Goal: Information Seeking & Learning: Compare options

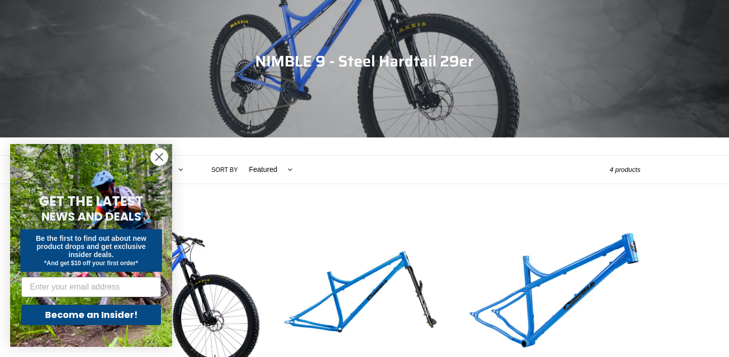
click at [162, 160] on icon "Close dialog" at bounding box center [159, 156] width 7 height 7
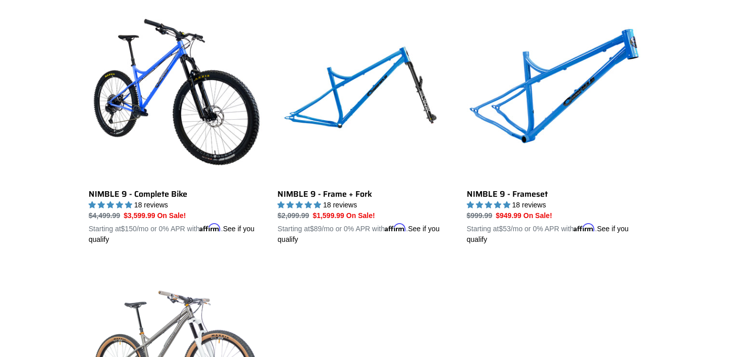
scroll to position [282, 0]
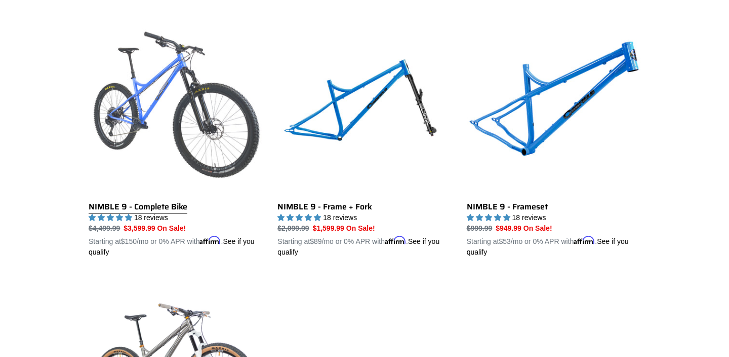
click at [196, 153] on link "NIMBLE 9 - Complete Bike" at bounding box center [176, 138] width 174 height 237
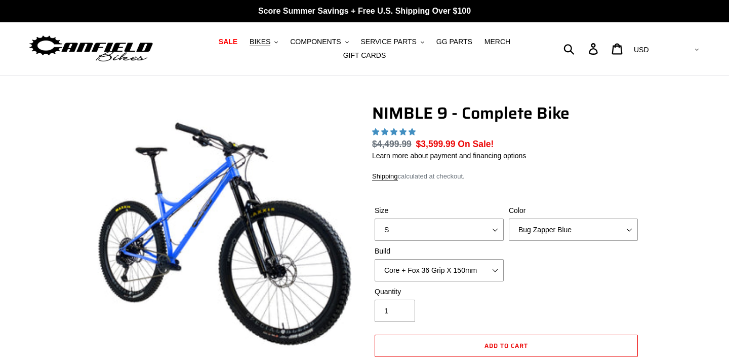
select select "highest-rating"
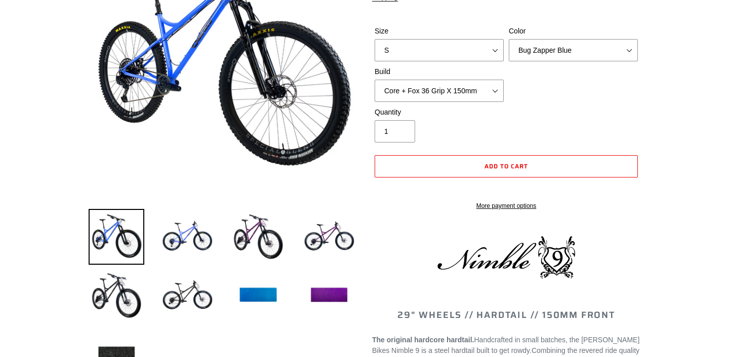
scroll to position [181, 0]
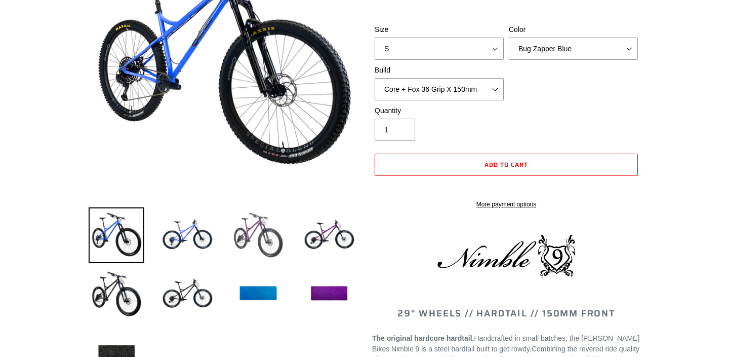
click at [270, 244] on img at bounding box center [258, 235] width 56 height 56
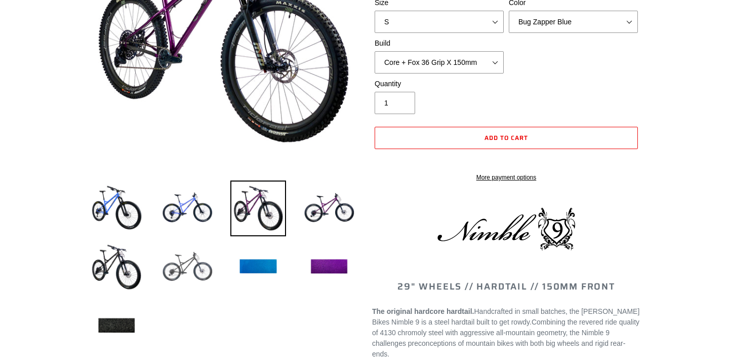
scroll to position [210, 0]
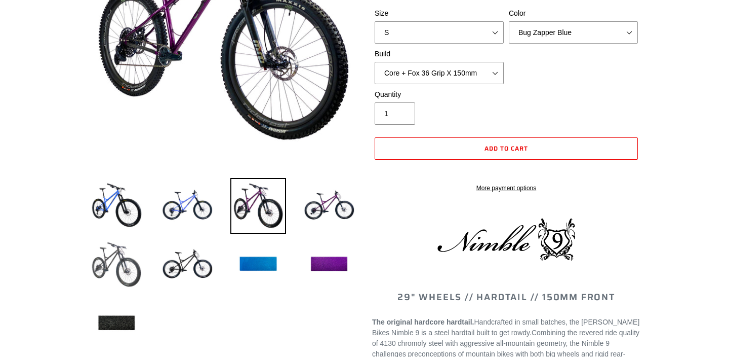
click at [109, 273] on img at bounding box center [117, 265] width 56 height 56
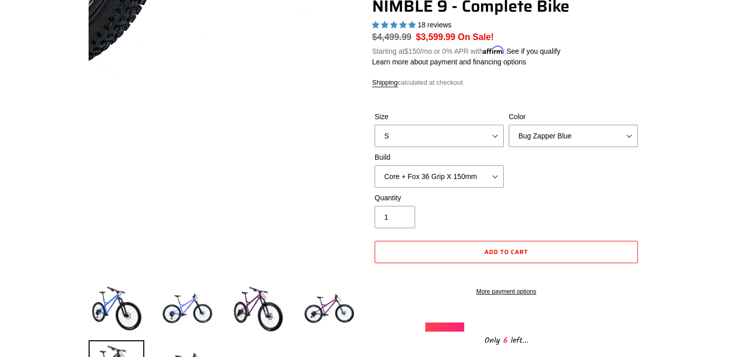
scroll to position [98, 0]
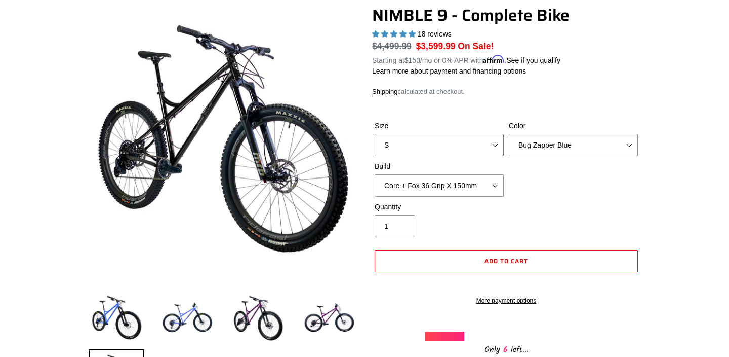
click at [495, 144] on select "S M L XL" at bounding box center [439, 145] width 129 height 22
select select "M"
click at [375, 134] on select "S M L XL" at bounding box center [439, 145] width 129 height 22
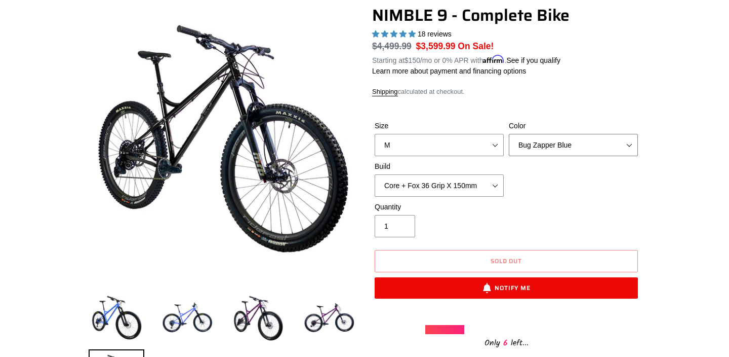
click at [630, 139] on select "Bug Zapper Blue Purple Haze - Sold Out Galaxy Black" at bounding box center [573, 145] width 129 height 22
select select "Galaxy Black"
click at [509, 134] on select "Bug Zapper Blue Purple Haze - Sold Out Galaxy Black" at bounding box center [573, 145] width 129 height 22
click at [496, 181] on select "Core + Fox 36 Grip X 150mm Pro + Fox 36 Grip X 150mm Core + RockShox Lyrik Ulti…" at bounding box center [439, 185] width 129 height 22
select select "Core + RockShox Lyrik Ultimate 150mm"
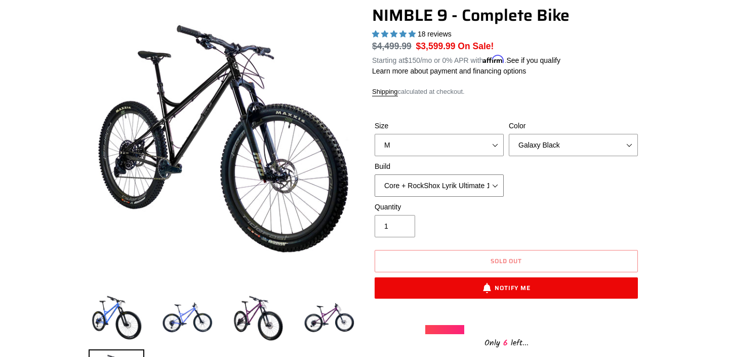
click at [375, 174] on select "Core + Fox 36 Grip X 150mm Pro + Fox 36 Grip X 150mm Core + RockShox Lyrik Ulti…" at bounding box center [439, 185] width 129 height 22
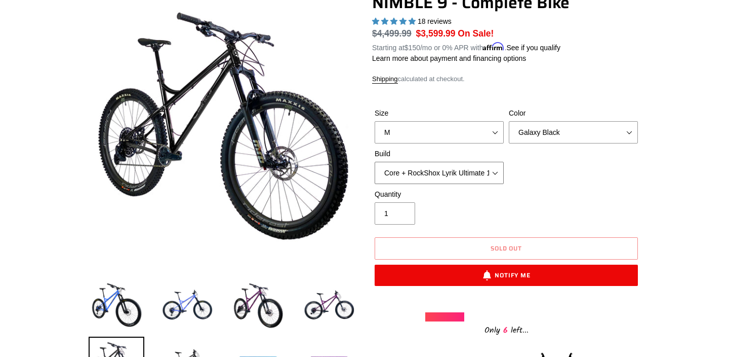
scroll to position [111, 0]
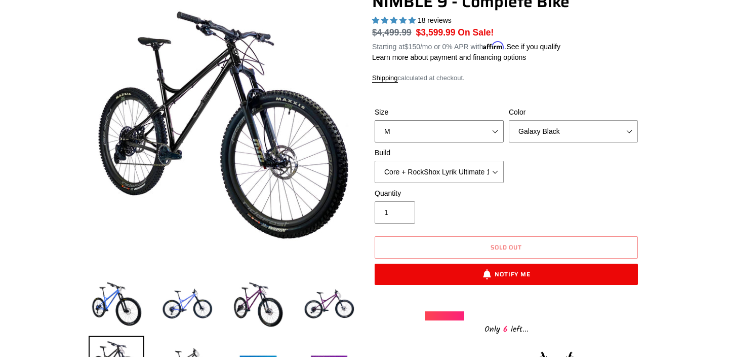
click at [495, 129] on select "S M L XL" at bounding box center [439, 131] width 129 height 22
click at [375, 120] on select "S M L XL" at bounding box center [439, 131] width 129 height 22
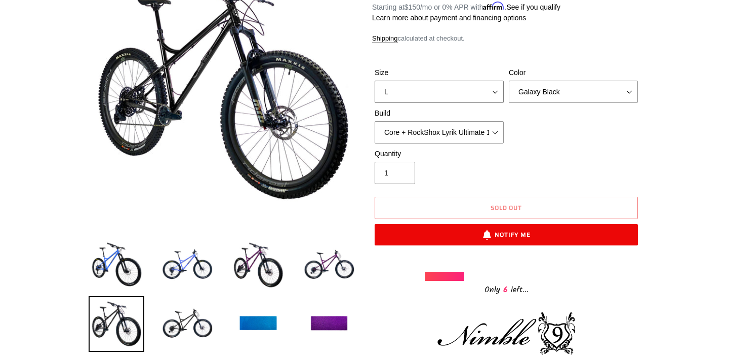
scroll to position [145, 0]
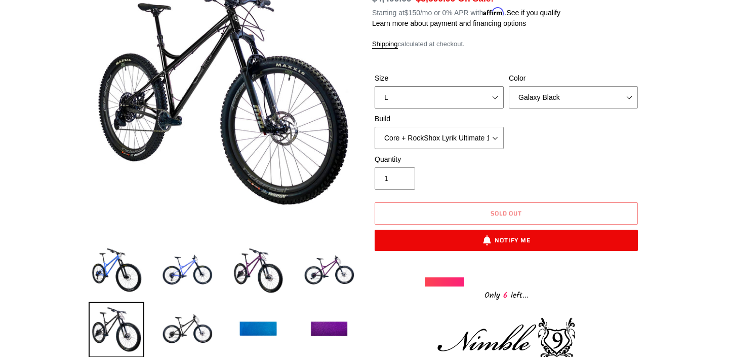
click at [495, 96] on select "S M L XL" at bounding box center [439, 97] width 129 height 22
select select "M"
click at [375, 86] on select "S M L XL" at bounding box center [439, 97] width 129 height 22
click at [563, 98] on select "Bug Zapper Blue Purple Haze - Sold Out Galaxy Black" at bounding box center [573, 97] width 129 height 22
click at [509, 86] on select "Bug Zapper Blue Purple Haze - Sold Out Galaxy Black" at bounding box center [573, 97] width 129 height 22
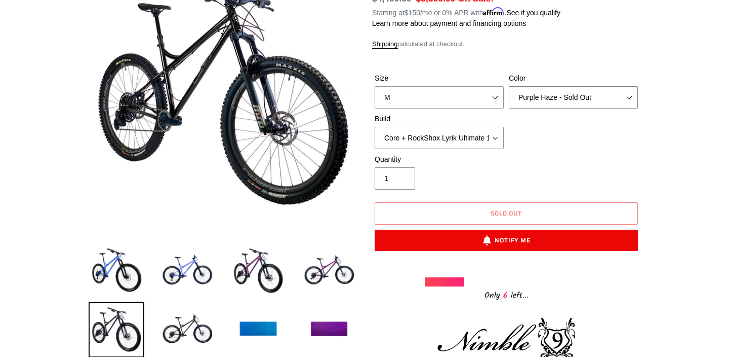
click at [558, 97] on select "Bug Zapper Blue Purple Haze - Sold Out Galaxy Black" at bounding box center [573, 97] width 129 height 22
select select "Galaxy Black"
click at [509, 86] on select "Bug Zapper Blue Purple Haze - Sold Out Galaxy Black" at bounding box center [573, 97] width 129 height 22
click at [499, 132] on select "Core + Fox 36 Grip X 150mm Pro + Fox 36 Grip X 150mm Core + RockShox Lyrik Ulti…" at bounding box center [439, 138] width 129 height 22
click at [375, 127] on select "Core + Fox 36 Grip X 150mm Pro + Fox 36 Grip X 150mm Core + RockShox Lyrik Ulti…" at bounding box center [439, 138] width 129 height 22
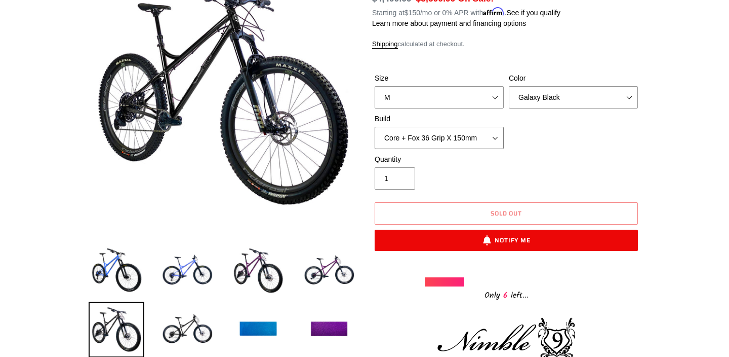
click at [496, 134] on select "Core + Fox 36 Grip X 150mm Pro + Fox 36 Grip X 150mm Core + RockShox Lyrik Ulti…" at bounding box center [439, 138] width 129 height 22
click at [375, 127] on select "Core + Fox 36 Grip X 150mm Pro + Fox 36 Grip X 150mm Core + RockShox Lyrik Ulti…" at bounding box center [439, 138] width 129 height 22
click at [493, 131] on select "Core + Fox 36 Grip X 150mm Pro + Fox 36 Grip X 150mm Core + RockShox Lyrik Ulti…" at bounding box center [439, 138] width 129 height 22
click at [375, 127] on select "Core + Fox 36 Grip X 150mm Pro + Fox 36 Grip X 150mm Core + RockShox Lyrik Ulti…" at bounding box center [439, 138] width 129 height 22
click at [494, 139] on select "Core + Fox 36 Grip X 150mm Pro + Fox 36 Grip X 150mm Core + RockShox Lyrik Ulti…" at bounding box center [439, 138] width 129 height 22
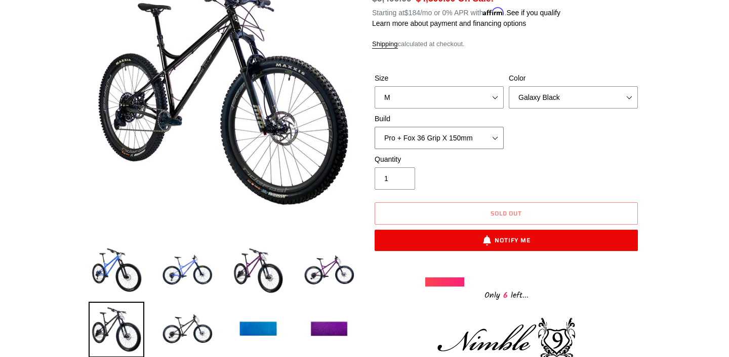
select select "Pro + RockShox Lyrik Ultimate 150mm"
click at [375, 127] on select "Core + Fox 36 Grip X 150mm Pro + Fox 36 Grip X 150mm Core + RockShox Lyrik Ulti…" at bounding box center [439, 138] width 129 height 22
click at [511, 210] on span "Sold out" at bounding box center [507, 213] width 32 height 10
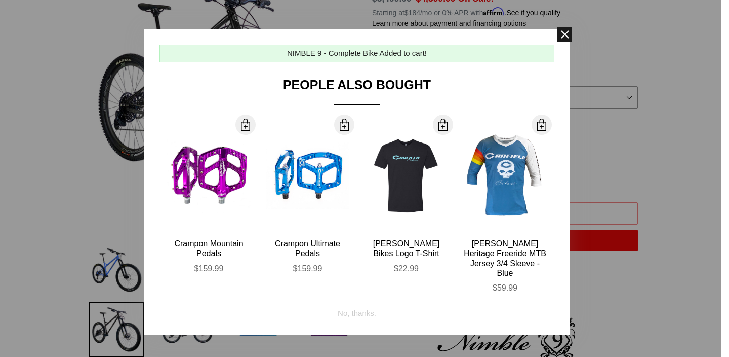
click at [563, 35] on span at bounding box center [564, 34] width 15 height 15
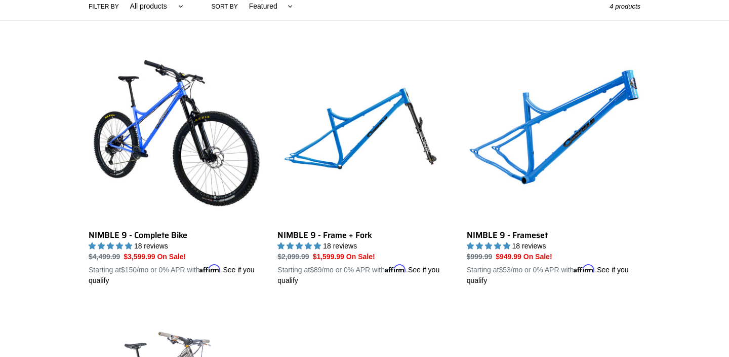
scroll to position [242, 0]
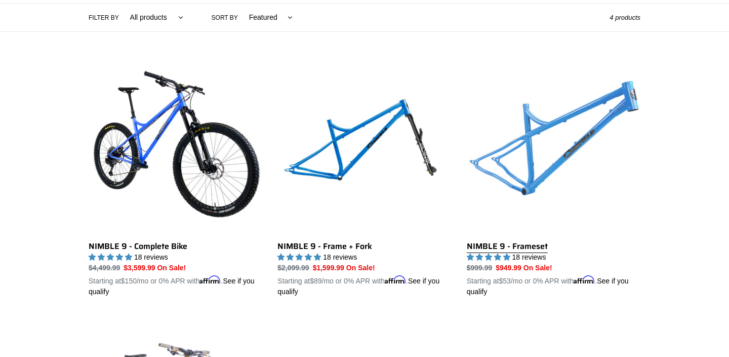
click at [507, 246] on link "NIMBLE 9 - Frameset" at bounding box center [554, 178] width 174 height 237
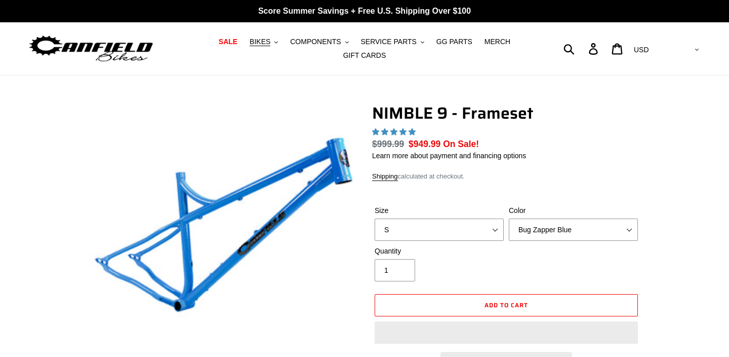
select select "highest-rating"
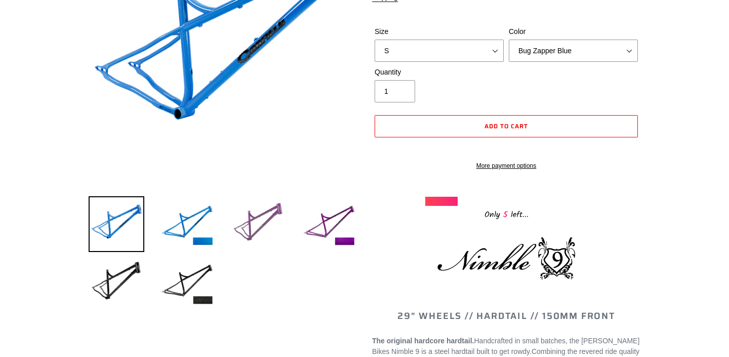
scroll to position [214, 0]
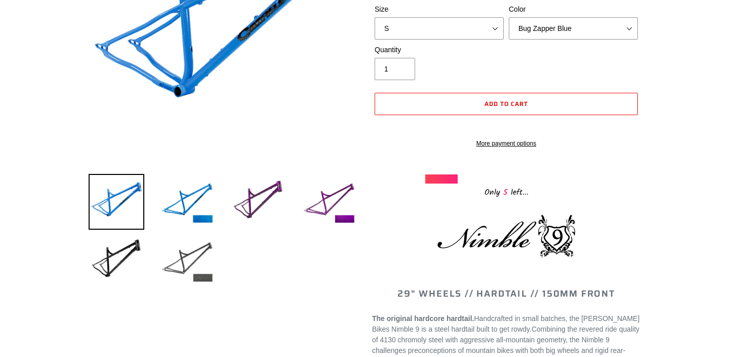
click at [193, 262] on img at bounding box center [188, 260] width 56 height 56
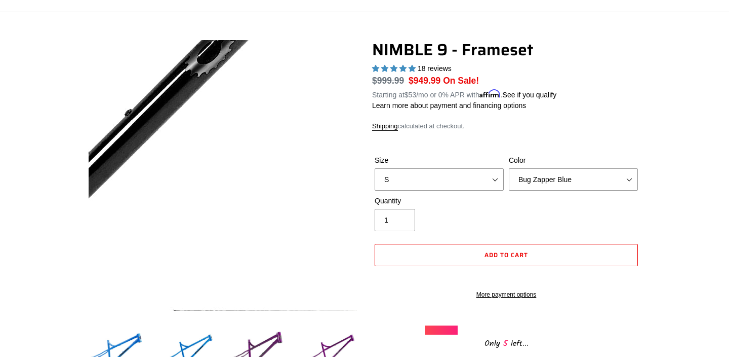
scroll to position [67, 0]
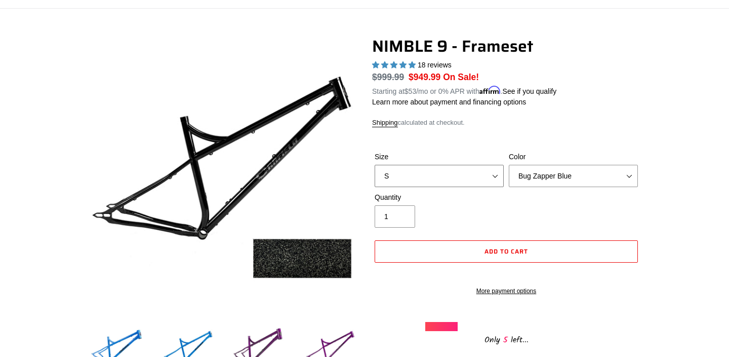
click at [494, 170] on select "S M L XL" at bounding box center [439, 176] width 129 height 22
click at [375, 165] on select "S M L XL" at bounding box center [439, 176] width 129 height 22
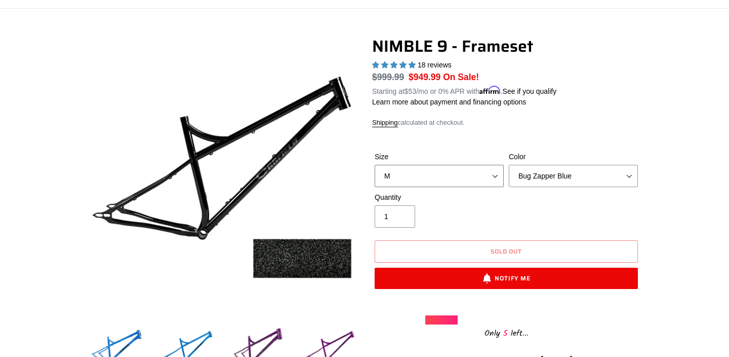
click at [493, 175] on select "S M L XL" at bounding box center [439, 176] width 129 height 22
click at [375, 165] on select "S M L XL" at bounding box center [439, 176] width 129 height 22
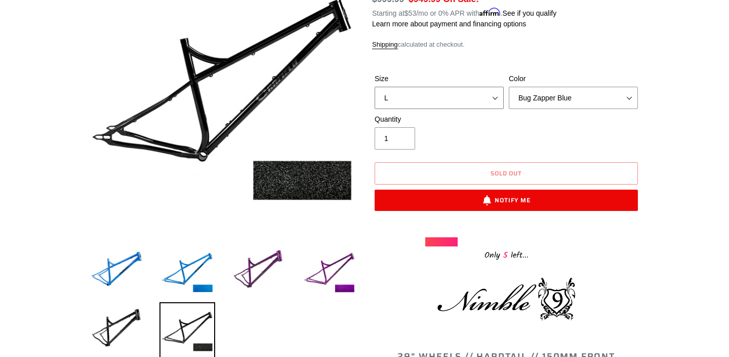
scroll to position [160, 0]
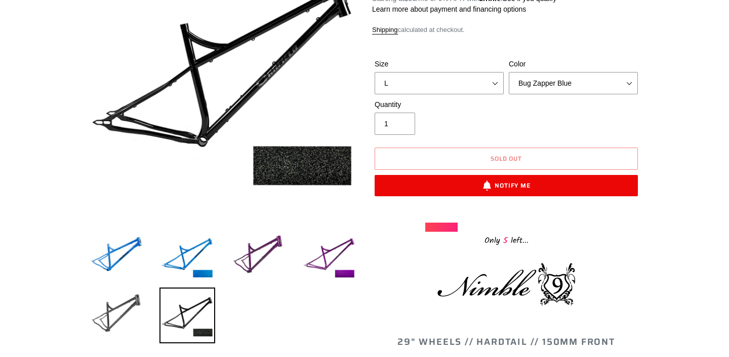
click at [108, 314] on img at bounding box center [117, 315] width 56 height 56
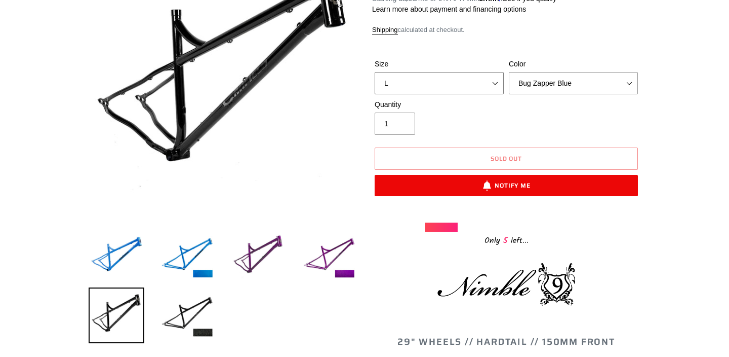
click at [499, 76] on select "S M L XL" at bounding box center [439, 83] width 129 height 22
click at [375, 72] on select "S M L XL" at bounding box center [439, 83] width 129 height 22
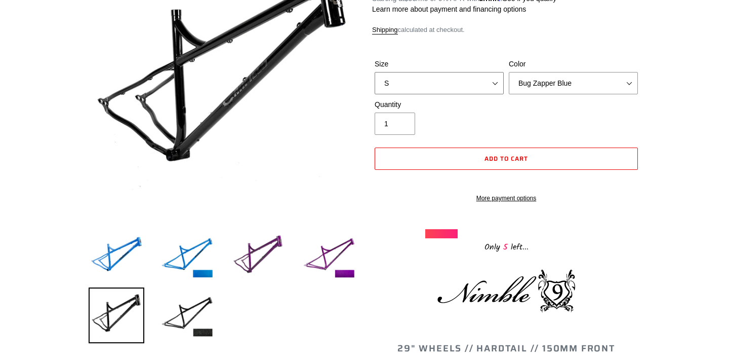
click at [496, 81] on select "S M L XL" at bounding box center [439, 83] width 129 height 22
select select "M"
click at [375, 72] on select "S M L XL" at bounding box center [439, 83] width 129 height 22
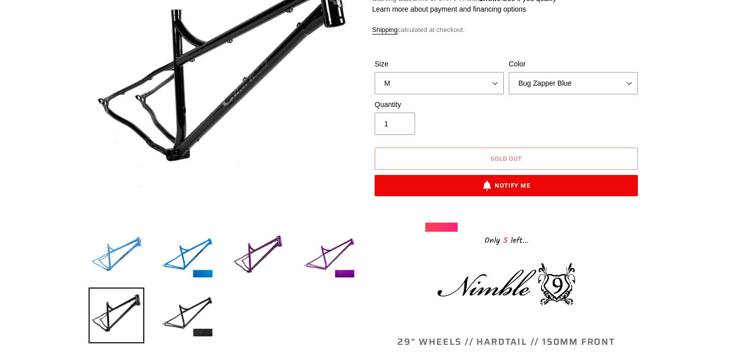
click at [113, 254] on img at bounding box center [117, 256] width 56 height 56
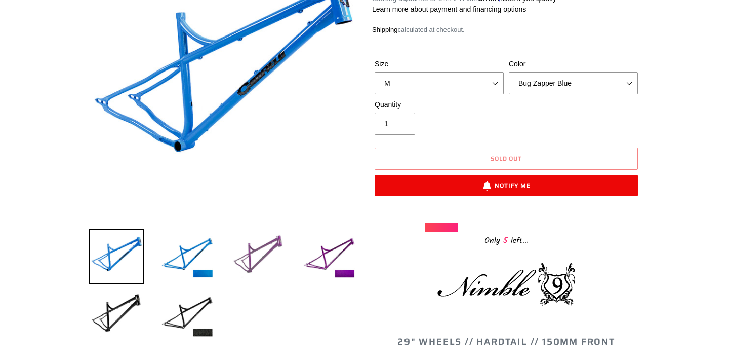
click at [255, 263] on img at bounding box center [258, 256] width 56 height 56
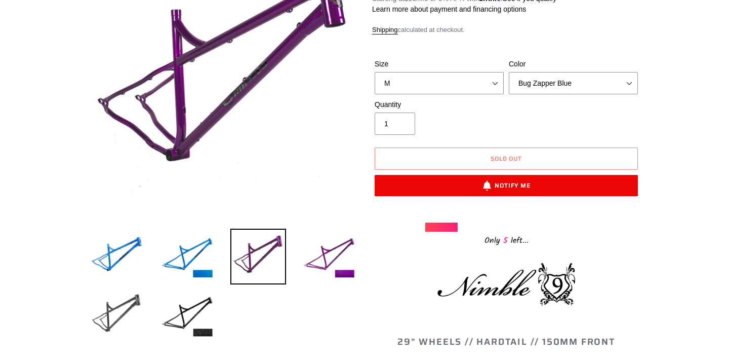
click at [113, 315] on img at bounding box center [117, 315] width 56 height 56
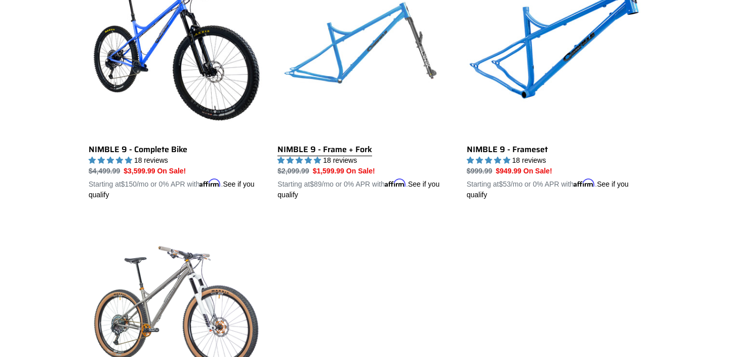
scroll to position [340, 0]
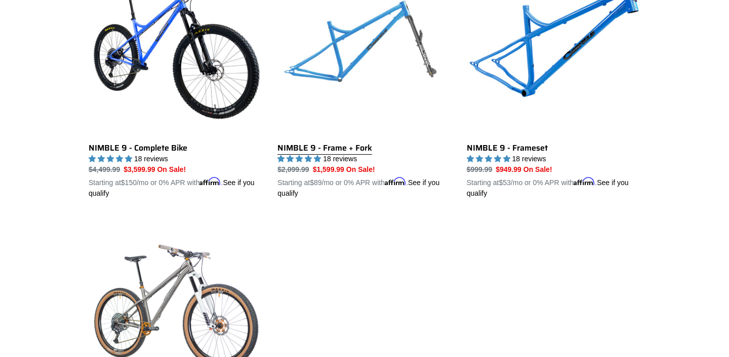
click at [327, 141] on link "NIMBLE 9 - Frame + Fork" at bounding box center [365, 80] width 174 height 237
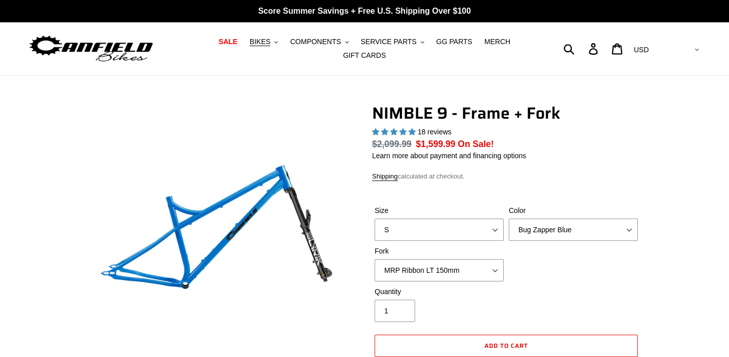
select select "highest-rating"
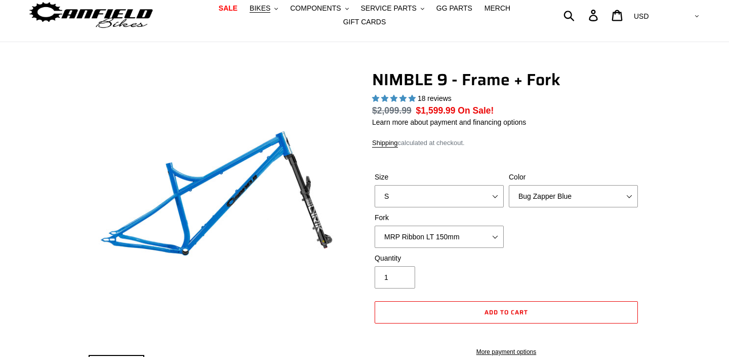
scroll to position [46, 0]
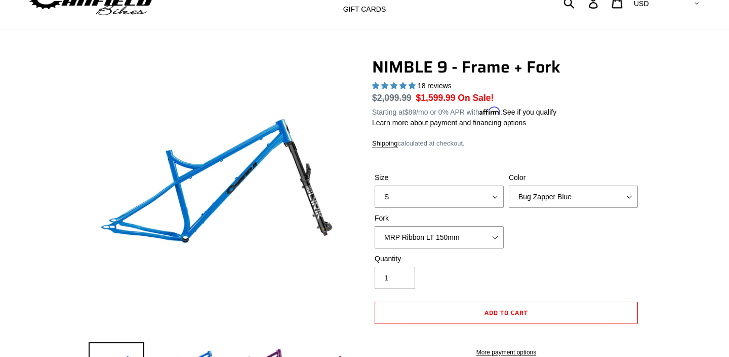
click at [508, 182] on div "Color Bug Zapper Blue Purple Haze - Sold Out Galaxy Black" at bounding box center [574, 189] width 134 height 35
click at [491, 195] on select "S M L XL" at bounding box center [439, 196] width 129 height 22
select select "M"
click at [375, 185] on select "S M L XL" at bounding box center [439, 196] width 129 height 22
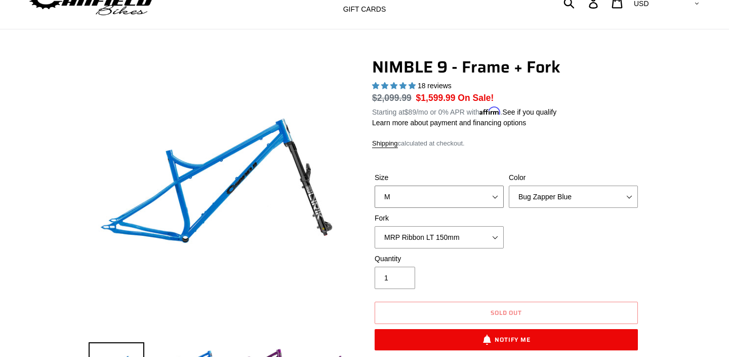
scroll to position [75, 0]
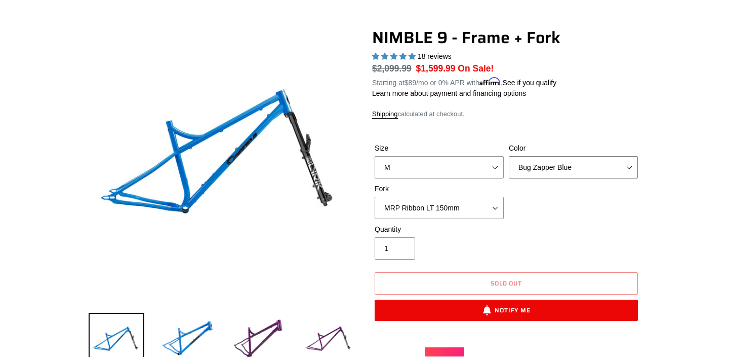
click at [564, 168] on select "Bug Zapper Blue Purple Haze - Sold Out Galaxy Black" at bounding box center [573, 167] width 129 height 22
click at [509, 156] on select "Bug Zapper Blue Purple Haze - Sold Out Galaxy Black" at bounding box center [573, 167] width 129 height 22
click at [565, 164] on select "Bug Zapper Blue Purple Haze - Sold Out Galaxy Black" at bounding box center [573, 167] width 129 height 22
select select "Galaxy Black"
click at [509, 156] on select "Bug Zapper Blue Purple Haze - Sold Out Galaxy Black" at bounding box center [573, 167] width 129 height 22
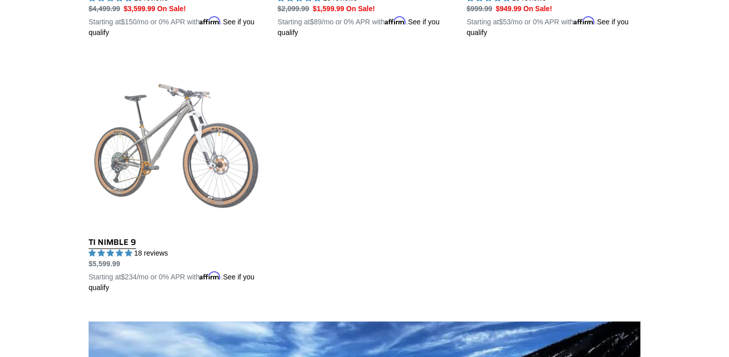
scroll to position [483, 0]
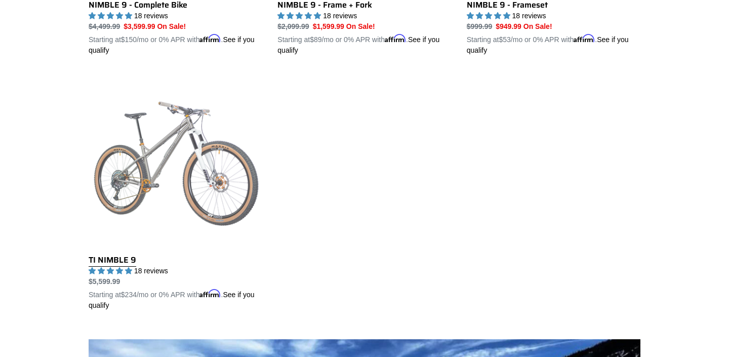
click at [175, 173] on link "TI NIMBLE 9" at bounding box center [176, 191] width 174 height 237
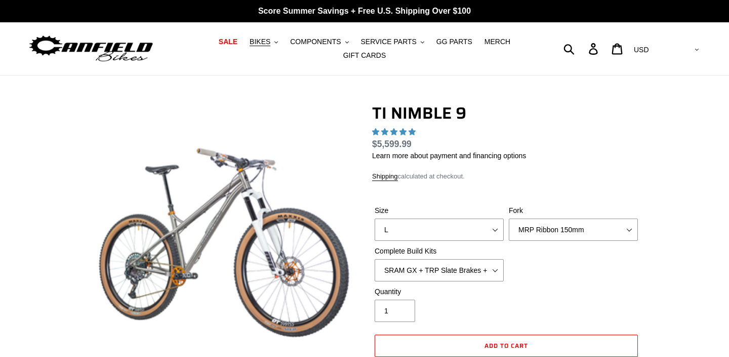
select select "highest-rating"
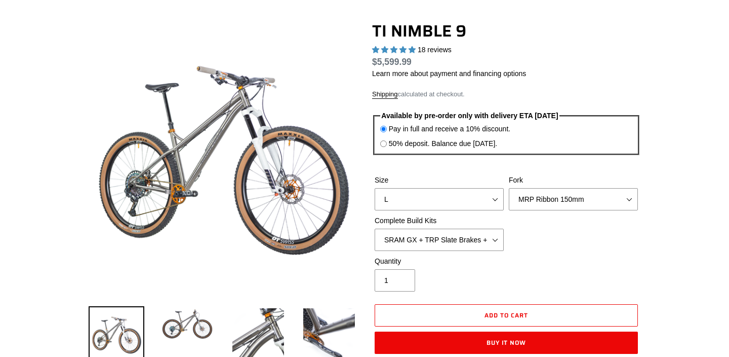
scroll to position [87, 0]
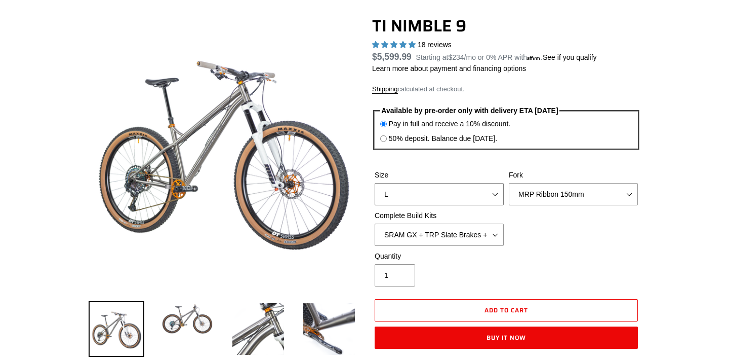
click at [494, 189] on select "S M L XL / XXL (Specify at checkout)" at bounding box center [439, 194] width 129 height 22
select select "M"
click at [375, 183] on select "S M L XL / XXL (Specify at checkout)" at bounding box center [439, 194] width 129 height 22
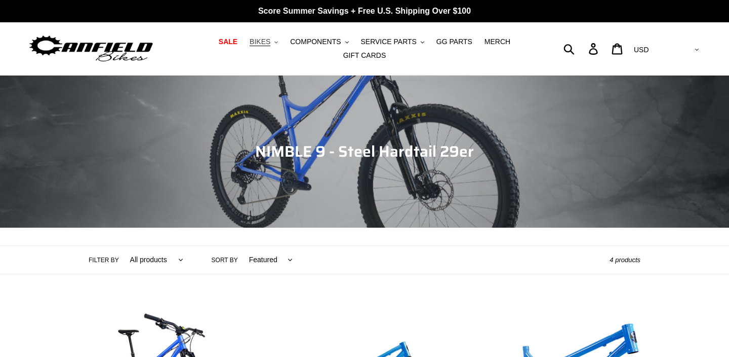
click at [266, 39] on span "BIKES" at bounding box center [260, 41] width 21 height 9
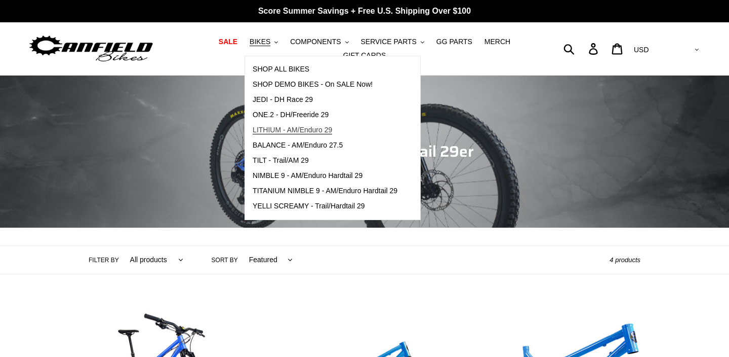
click at [313, 130] on span "LITHIUM - AM/Enduro 29" at bounding box center [293, 130] width 80 height 9
